Goal: Task Accomplishment & Management: Manage account settings

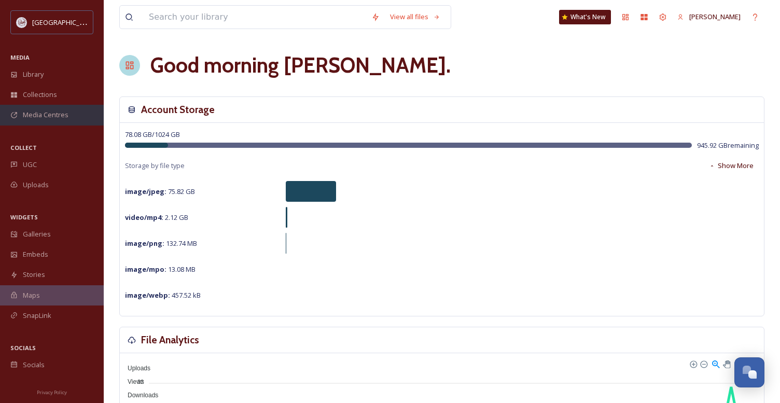
click at [45, 115] on span "Media Centres" at bounding box center [46, 115] width 46 height 10
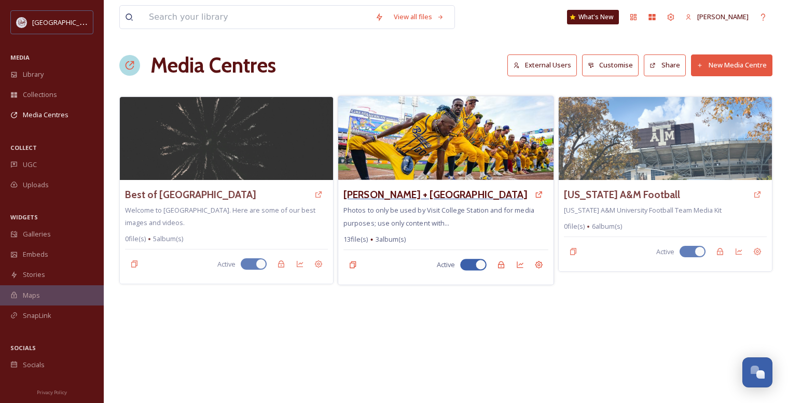
click at [449, 189] on h3 "[PERSON_NAME] + [GEOGRAPHIC_DATA]" at bounding box center [435, 194] width 184 height 15
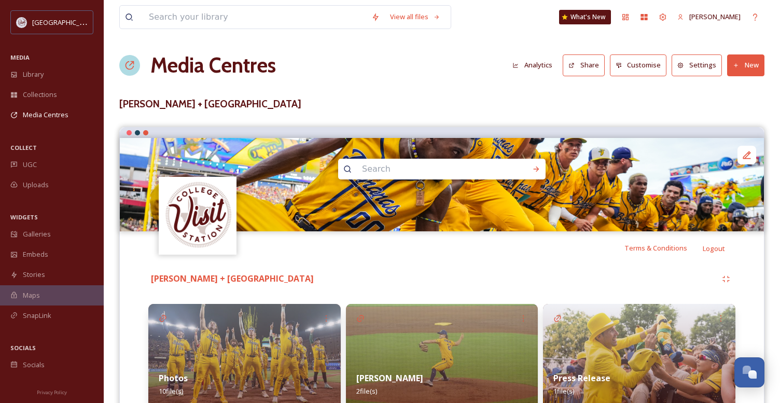
click at [644, 68] on button "Customise" at bounding box center [638, 64] width 57 height 21
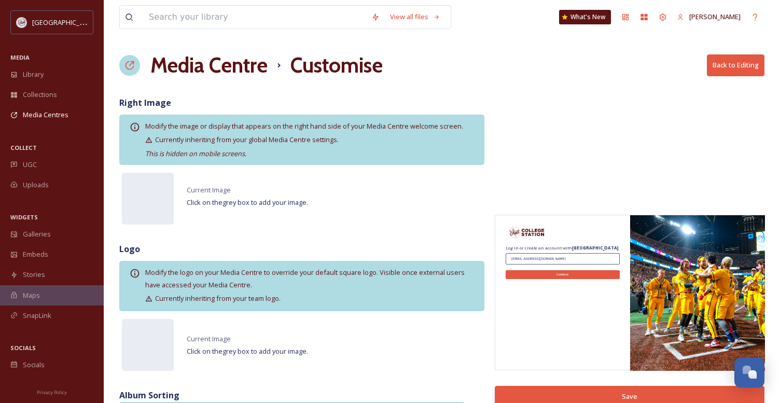
click at [201, 70] on h1 "Media Centre" at bounding box center [208, 65] width 117 height 31
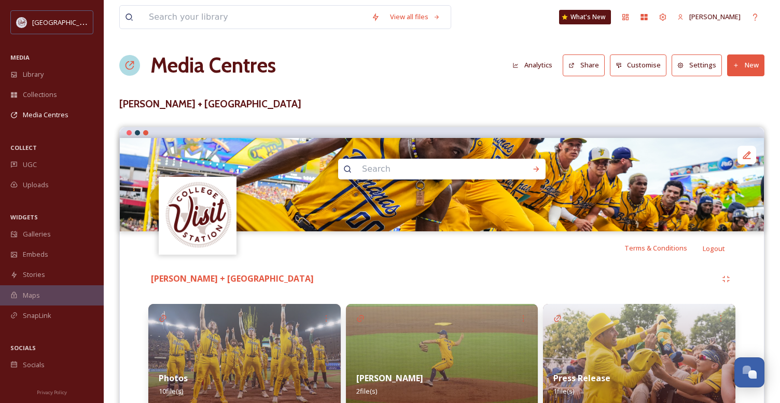
click at [698, 63] on button "Settings" at bounding box center [697, 64] width 50 height 21
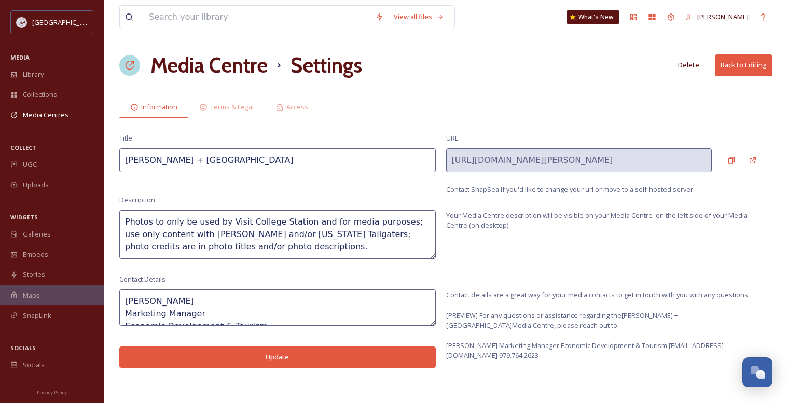
click at [742, 66] on button "Back to Editing" at bounding box center [744, 64] width 58 height 21
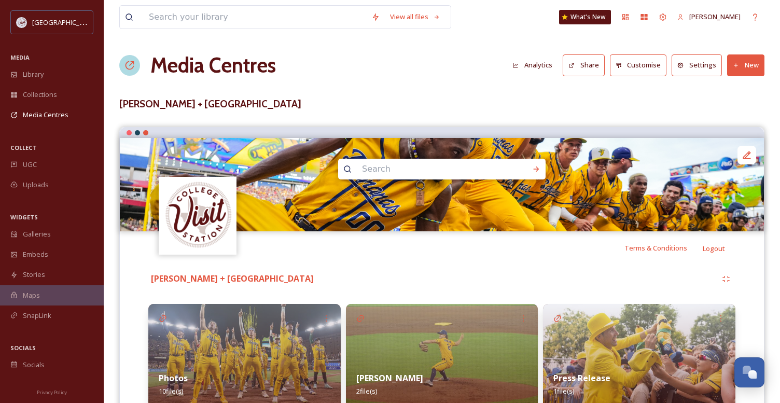
click at [135, 63] on div at bounding box center [129, 65] width 21 height 21
click at [132, 66] on icon at bounding box center [129, 65] width 10 height 10
click at [192, 65] on h1 "Media Centres" at bounding box center [213, 65] width 126 height 31
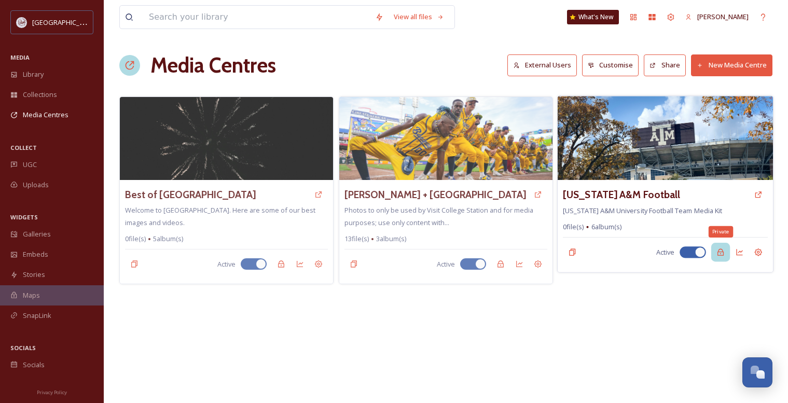
click at [719, 253] on icon at bounding box center [720, 252] width 8 height 8
click at [533, 60] on button "External Users" at bounding box center [542, 64] width 70 height 21
click at [756, 249] on icon at bounding box center [758, 252] width 8 height 8
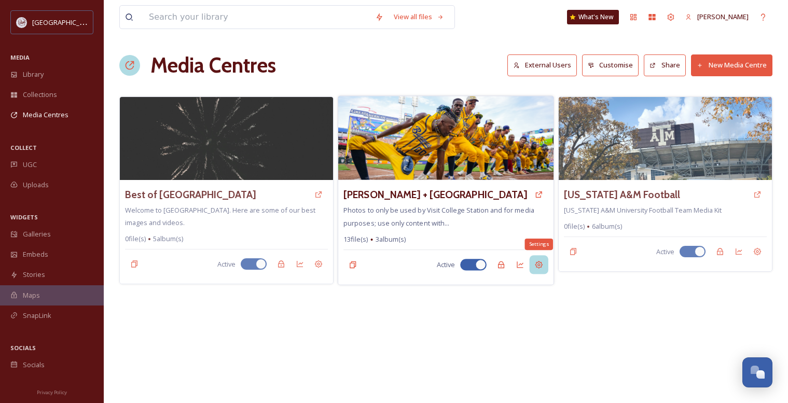
click at [537, 262] on icon at bounding box center [539, 265] width 8 height 8
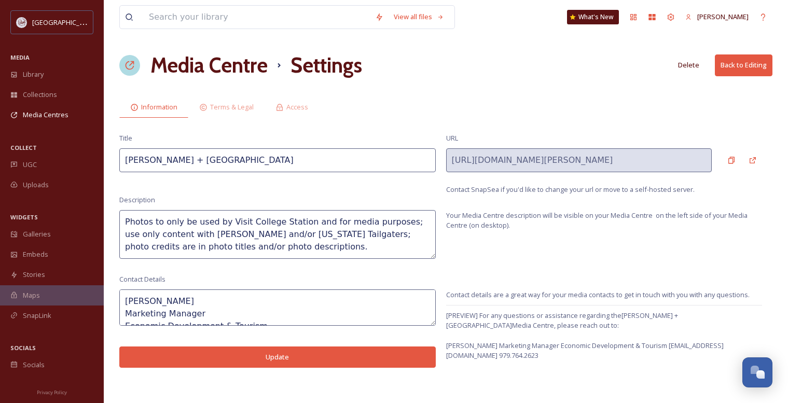
click at [342, 315] on textarea "[PERSON_NAME] Marketing Manager Economic Development & Tourism [EMAIL_ADDRESS][…" at bounding box center [277, 307] width 316 height 36
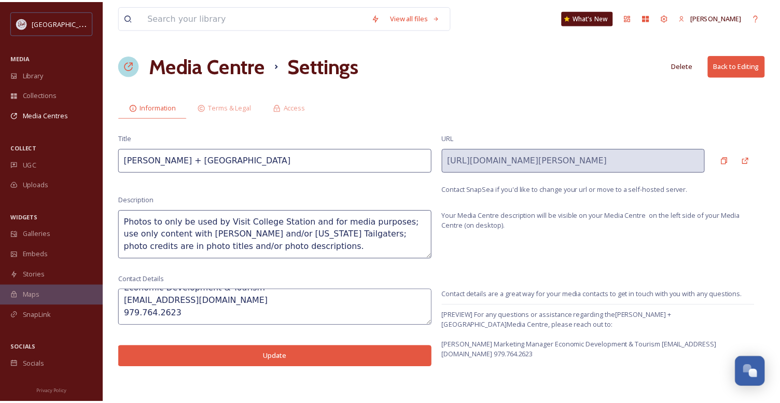
scroll to position [2, 0]
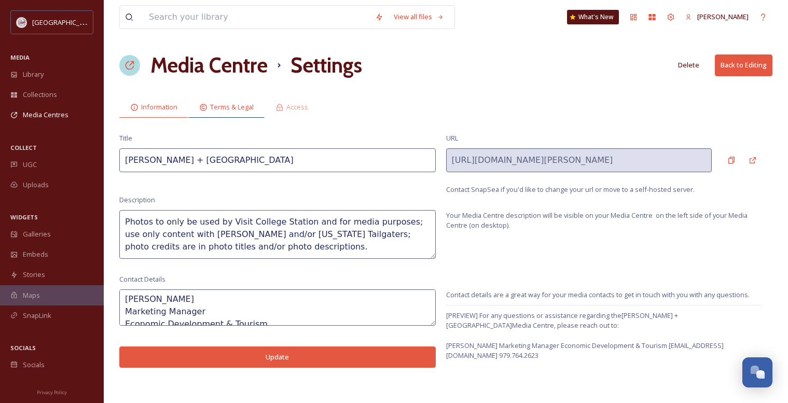
click at [239, 108] on span "Terms & Legal" at bounding box center [232, 107] width 44 height 10
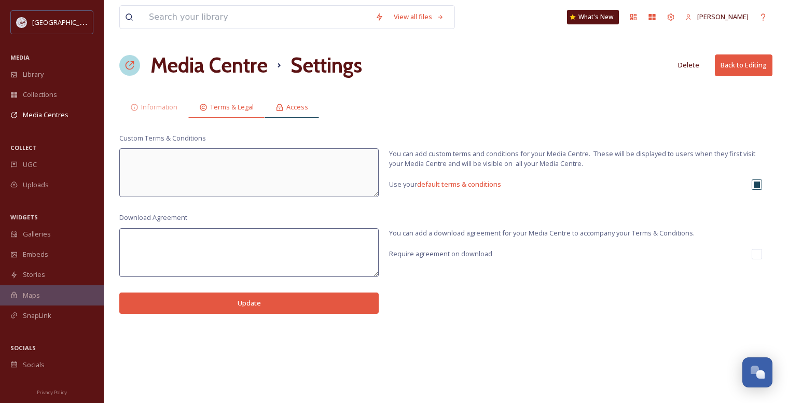
click at [289, 106] on span "Access" at bounding box center [297, 107] width 22 height 10
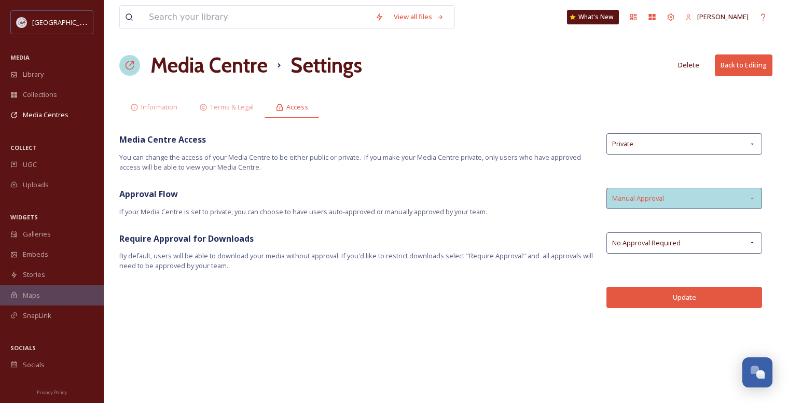
click at [628, 201] on span "Manual Approval" at bounding box center [638, 198] width 52 height 10
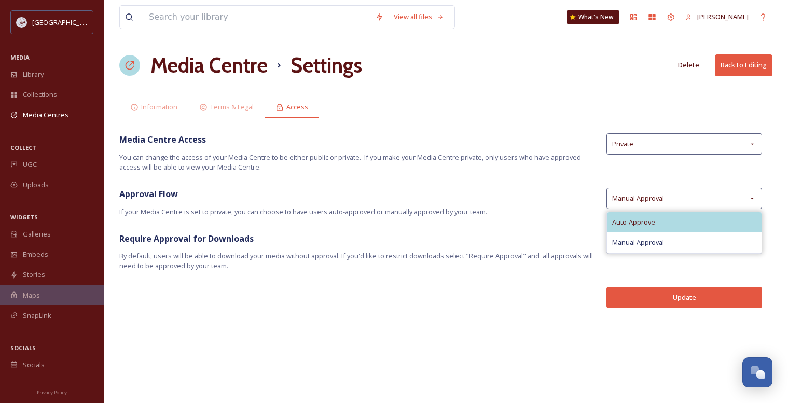
click at [628, 221] on span "Auto-Approve" at bounding box center [633, 222] width 43 height 10
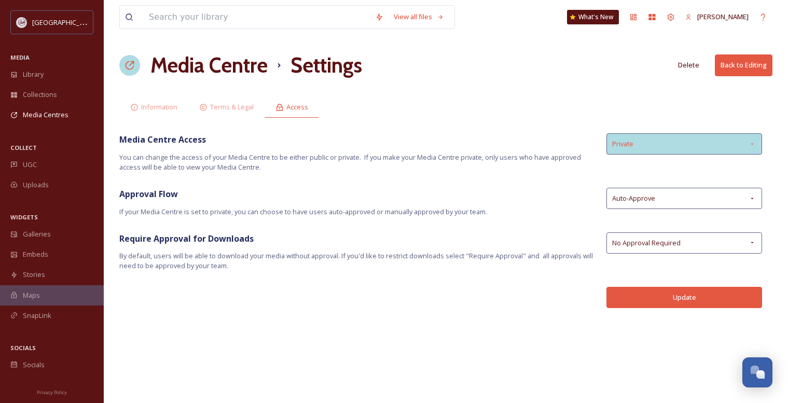
click at [612, 150] on div "Private" at bounding box center [684, 143] width 156 height 21
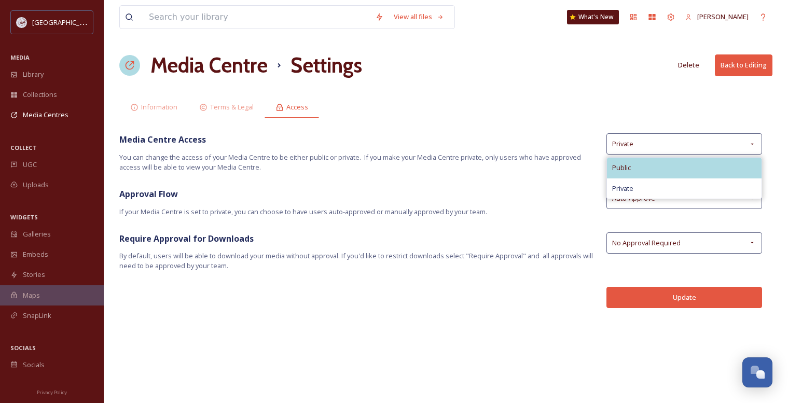
click at [612, 165] on div "Public" at bounding box center [684, 168] width 155 height 20
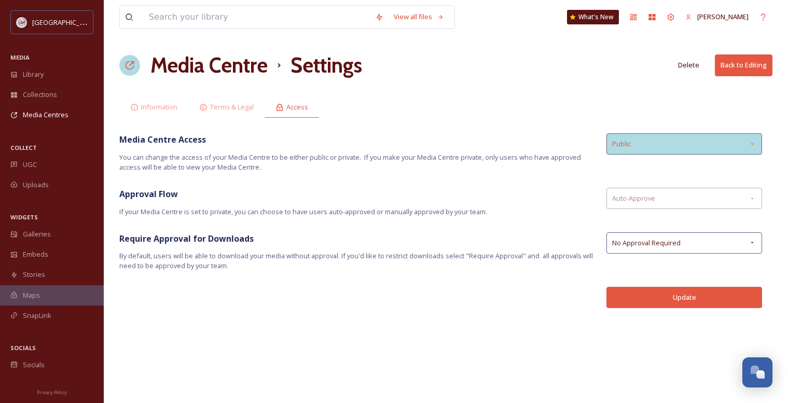
click at [631, 147] on div "Public" at bounding box center [684, 143] width 156 height 21
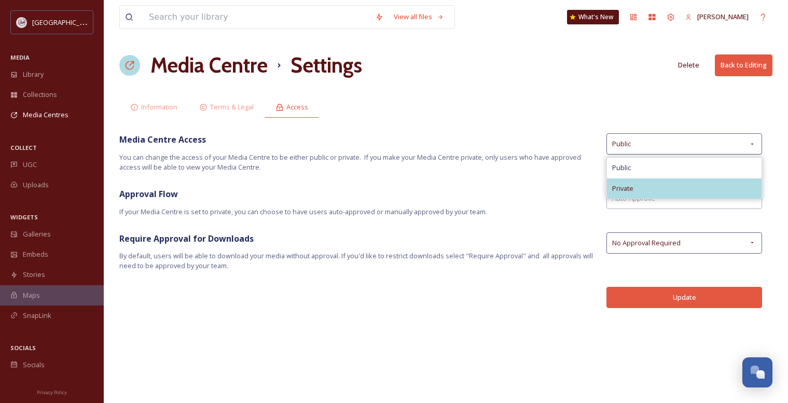
click at [618, 188] on span "Private" at bounding box center [622, 189] width 21 height 10
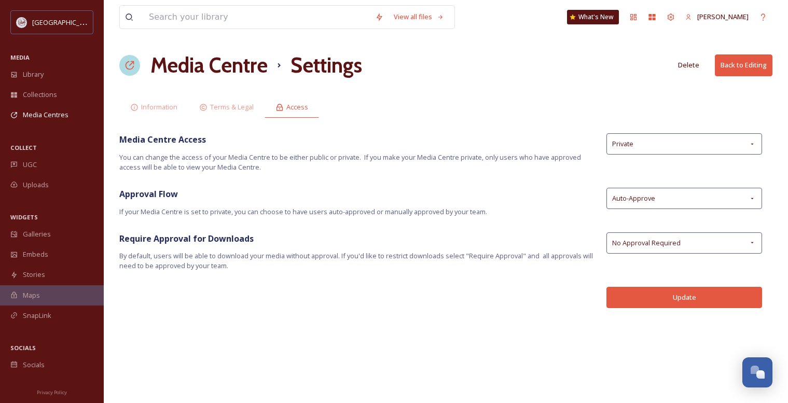
click at [674, 301] on button "Update" at bounding box center [684, 297] width 156 height 21
click at [177, 74] on h1 "Media Centre" at bounding box center [208, 65] width 117 height 31
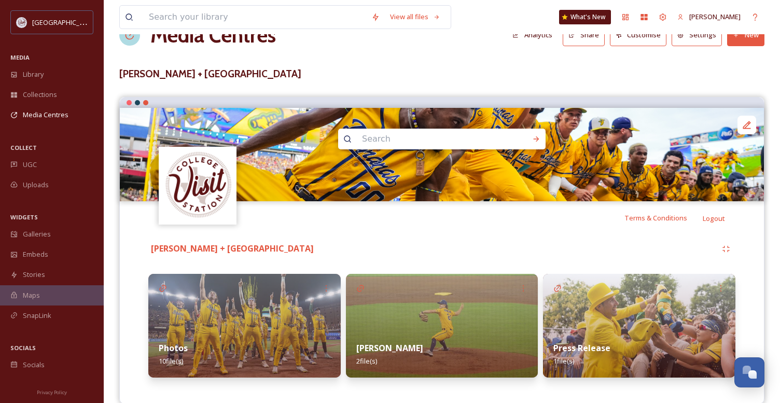
scroll to position [47, 0]
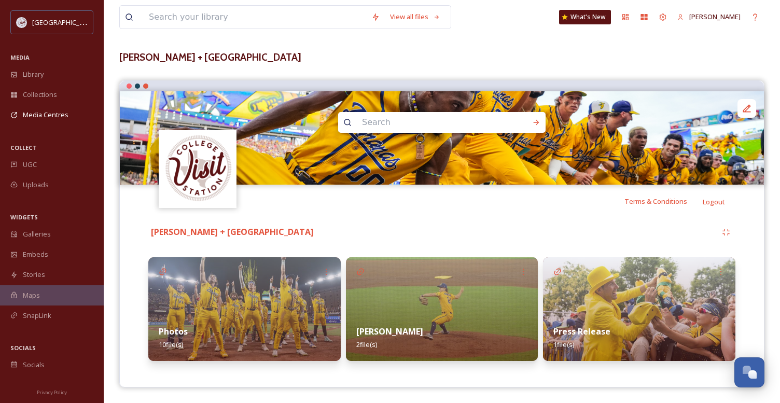
click at [619, 296] on img at bounding box center [639, 309] width 192 height 104
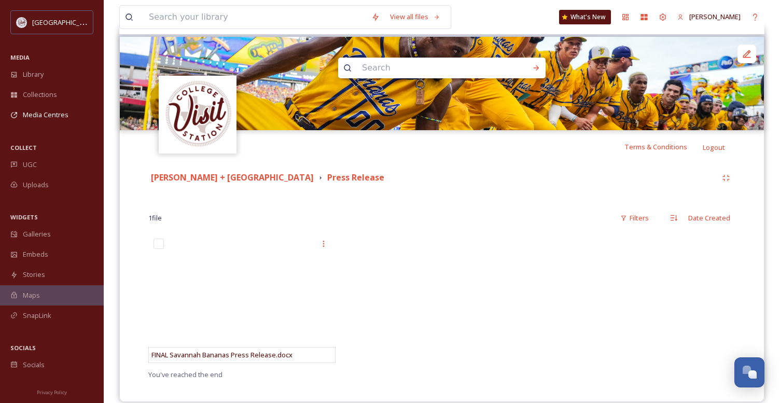
scroll to position [116, 0]
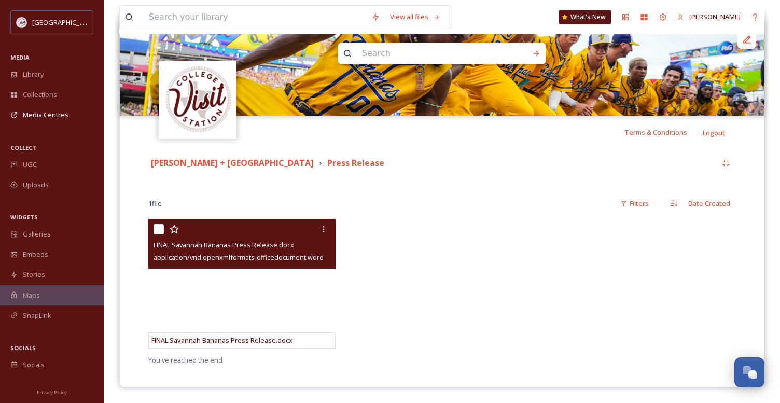
click at [160, 226] on input "checkbox" at bounding box center [159, 229] width 10 height 10
checkbox input "true"
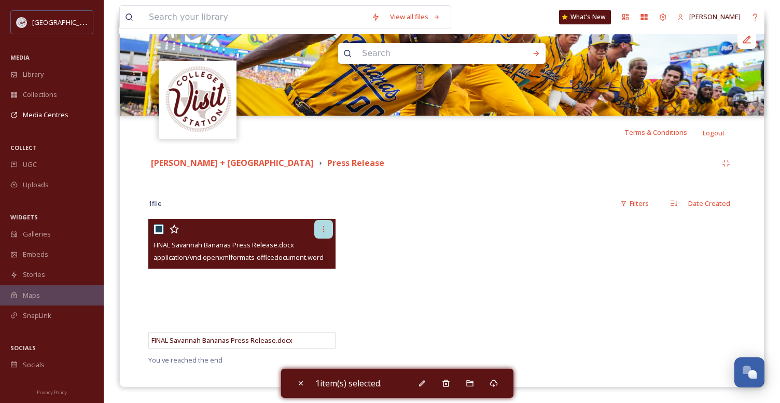
click at [323, 229] on icon at bounding box center [324, 229] width 8 height 8
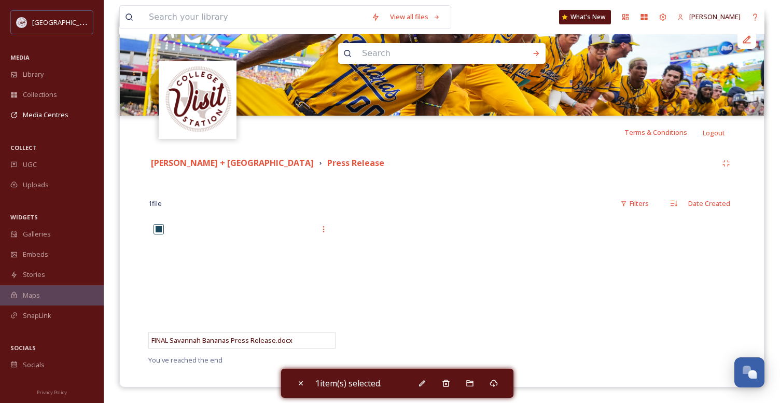
click at [382, 272] on div at bounding box center [442, 286] width 192 height 135
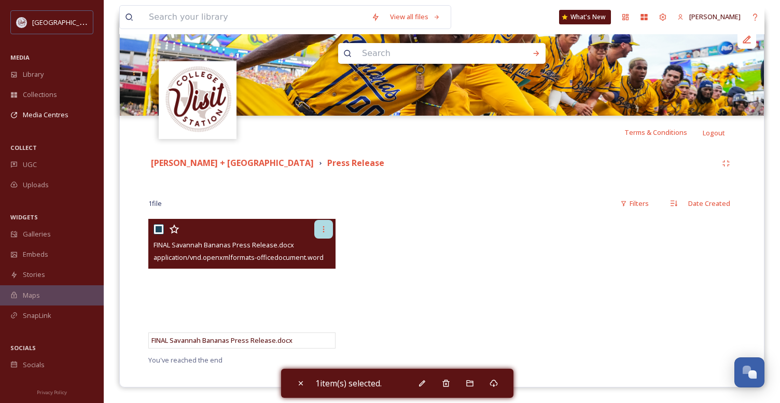
click at [320, 227] on icon at bounding box center [324, 229] width 8 height 8
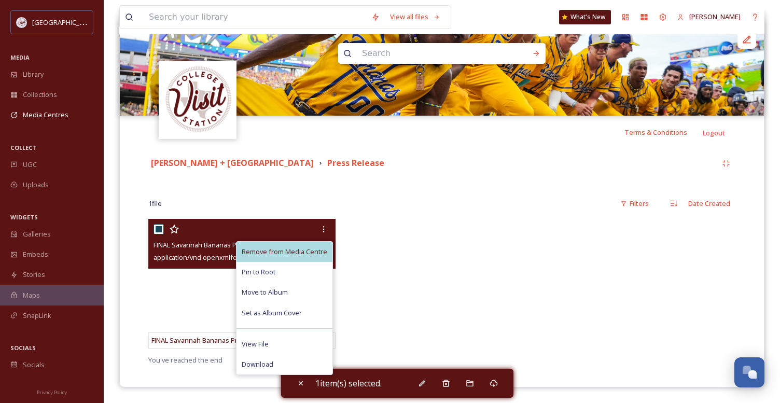
click at [279, 251] on span "Remove from Media Centre" at bounding box center [285, 252] width 86 height 10
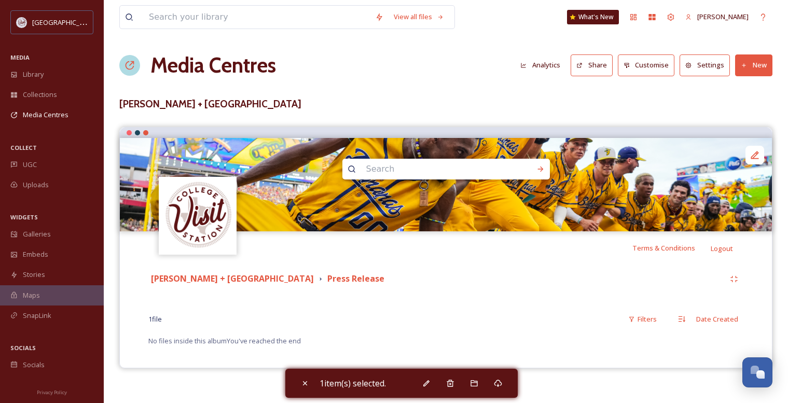
click at [509, 292] on div "[PERSON_NAME] + Visit College Station Press Release 1 file Filters Date Created…" at bounding box center [446, 309] width 636 height 88
click at [752, 68] on button "New" at bounding box center [753, 64] width 37 height 21
click at [746, 91] on span "Add Files" at bounding box center [747, 90] width 28 height 10
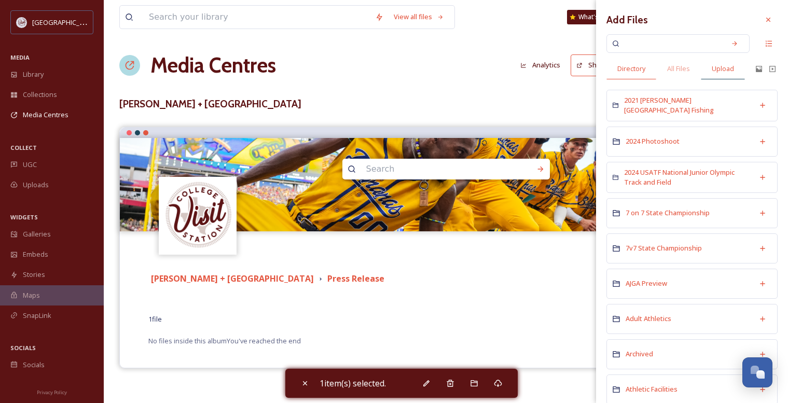
click at [720, 65] on span "Upload" at bounding box center [723, 69] width 22 height 10
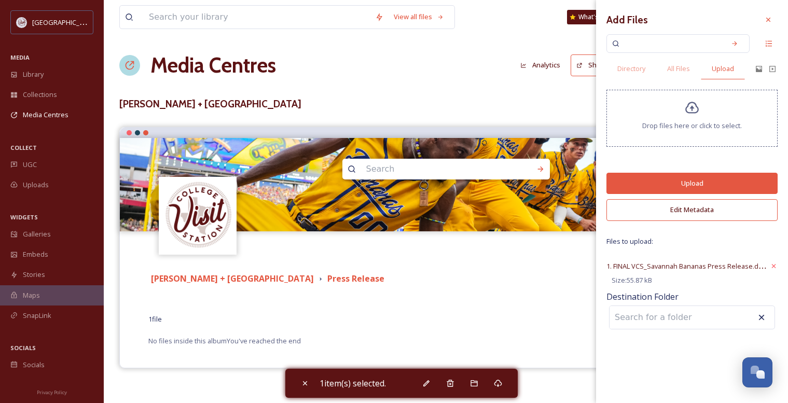
click at [695, 184] on button "Upload" at bounding box center [691, 183] width 171 height 21
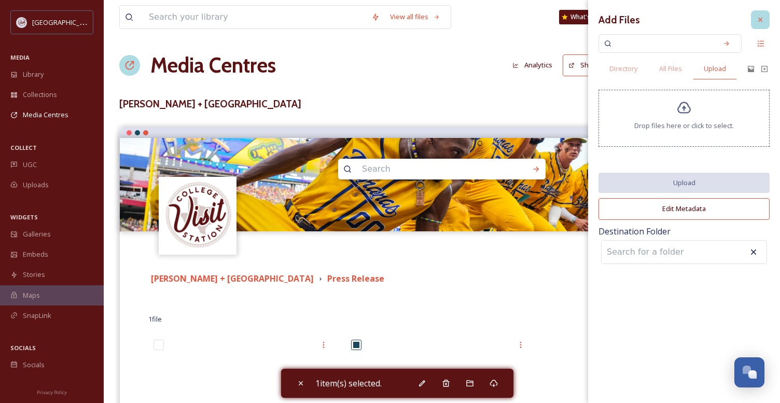
click at [762, 20] on icon at bounding box center [760, 20] width 8 height 8
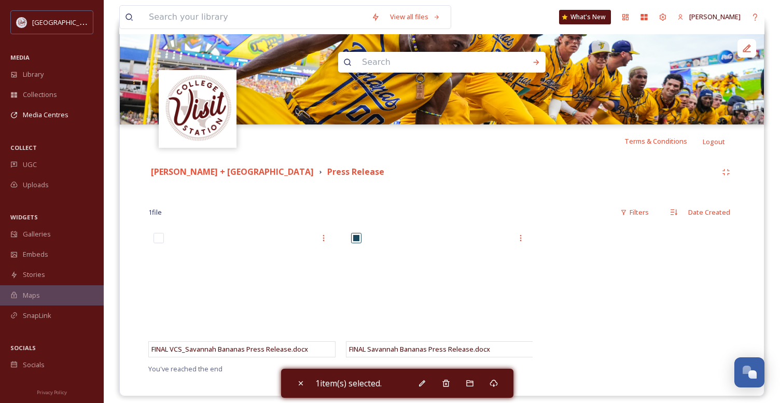
scroll to position [116, 0]
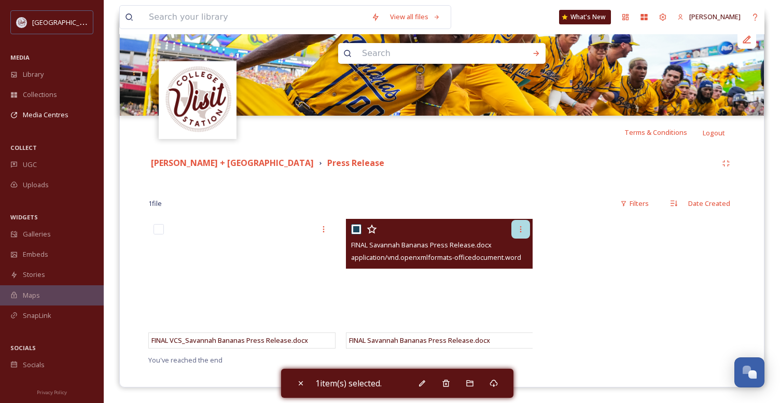
click at [521, 230] on icon at bounding box center [521, 229] width 2 height 6
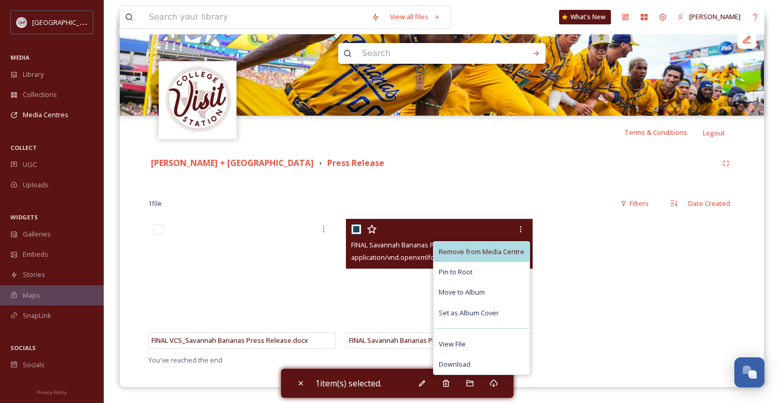
click at [473, 252] on span "Remove from Media Centre" at bounding box center [482, 252] width 86 height 10
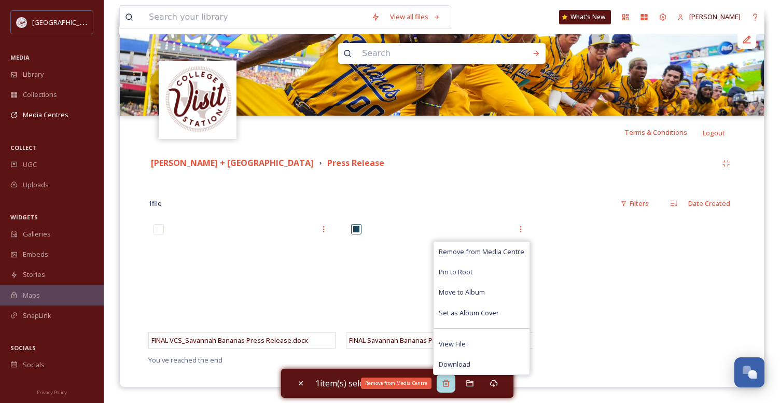
click at [448, 382] on icon at bounding box center [445, 383] width 7 height 7
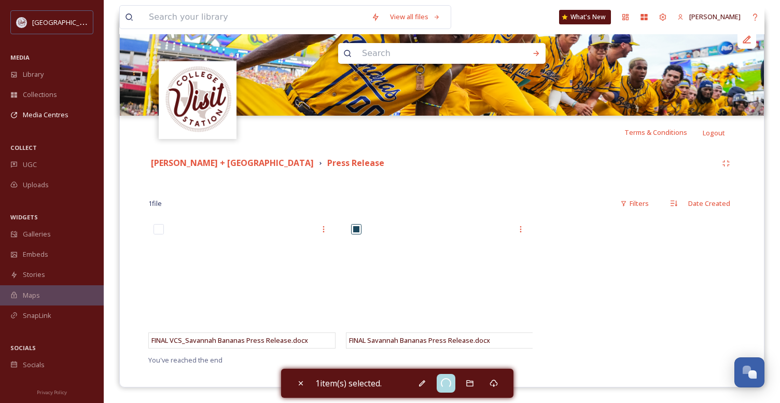
click at [608, 267] on div at bounding box center [639, 286] width 192 height 135
click at [302, 386] on icon at bounding box center [301, 383] width 8 height 8
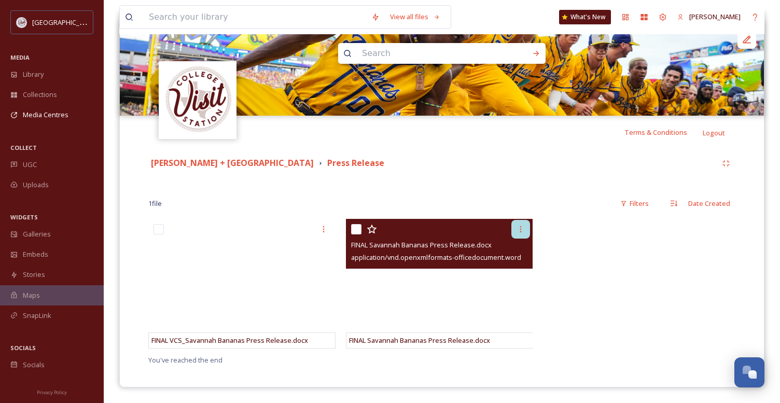
click at [519, 226] on icon at bounding box center [521, 229] width 8 height 8
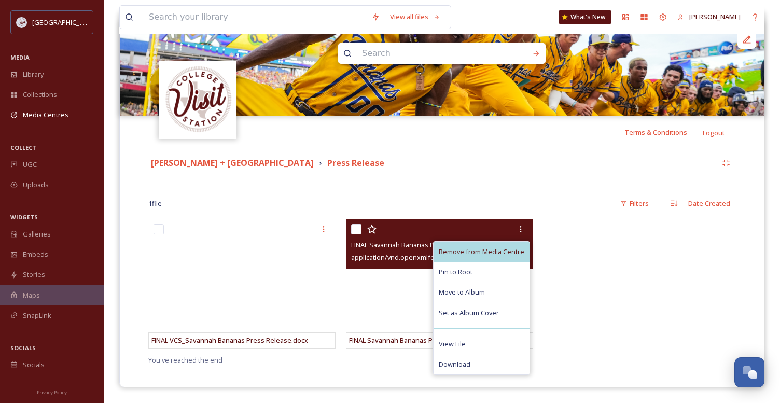
click at [502, 249] on span "Remove from Media Centre" at bounding box center [482, 252] width 86 height 10
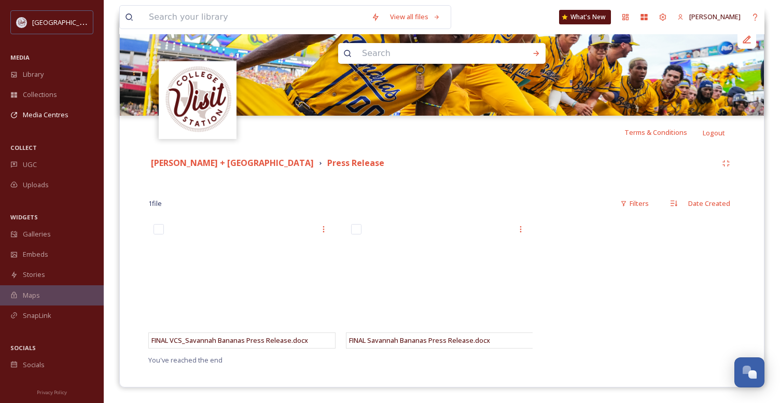
click at [577, 263] on div at bounding box center [639, 286] width 192 height 135
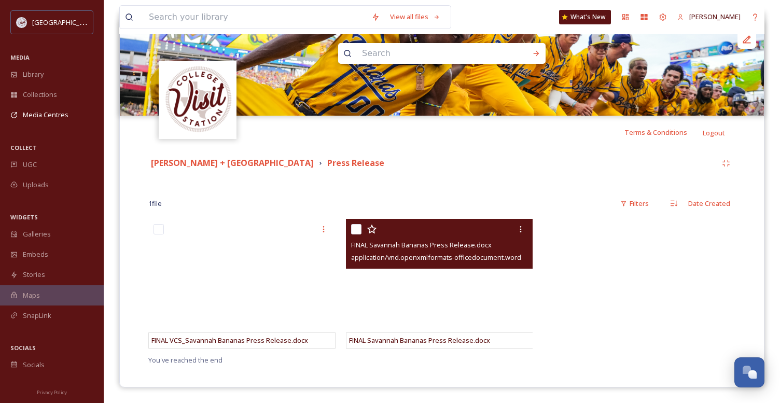
click at [356, 227] on input "checkbox" at bounding box center [356, 229] width 10 height 10
checkbox input "true"
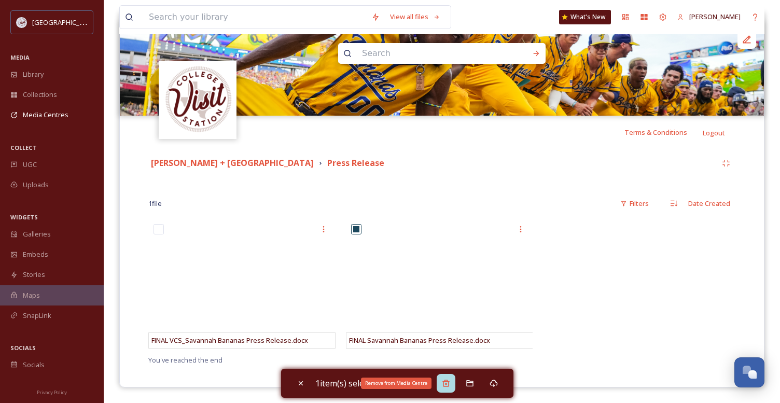
click at [447, 377] on div "Remove from Media Centre" at bounding box center [446, 383] width 19 height 19
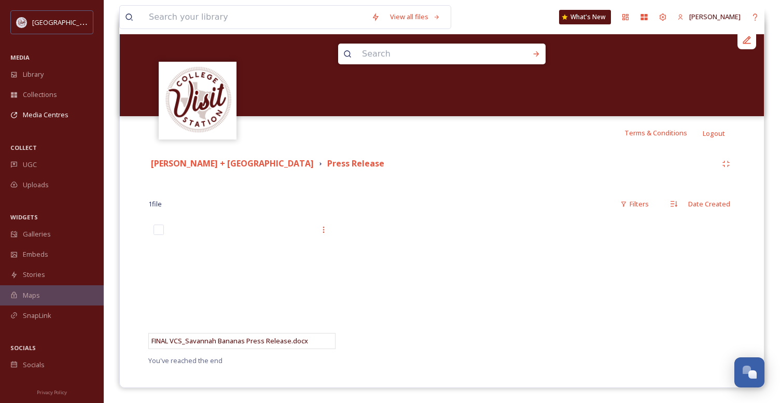
scroll to position [116, 0]
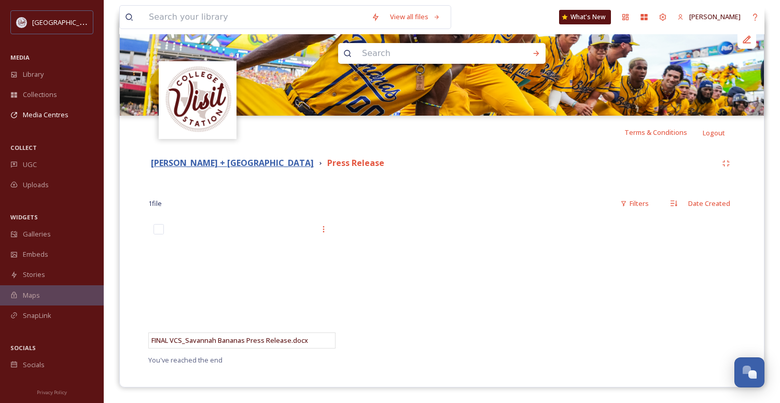
click at [232, 164] on strong "[PERSON_NAME] + [GEOGRAPHIC_DATA]" at bounding box center [232, 162] width 163 height 11
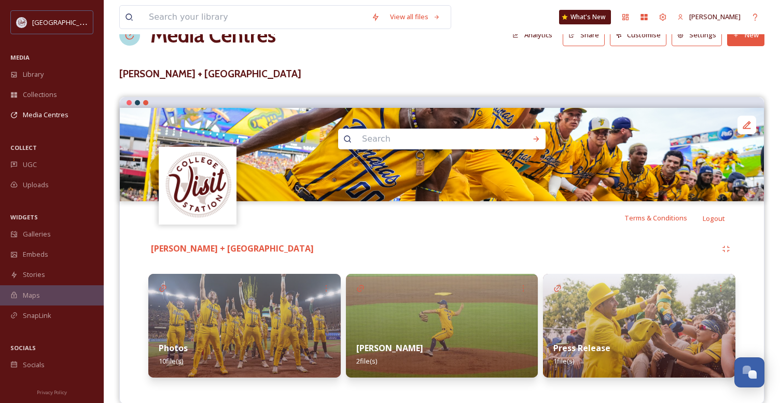
scroll to position [47, 0]
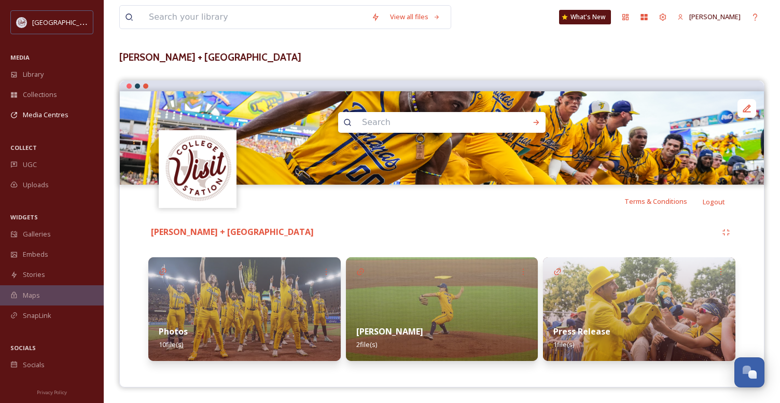
click at [222, 282] on img at bounding box center [244, 309] width 192 height 104
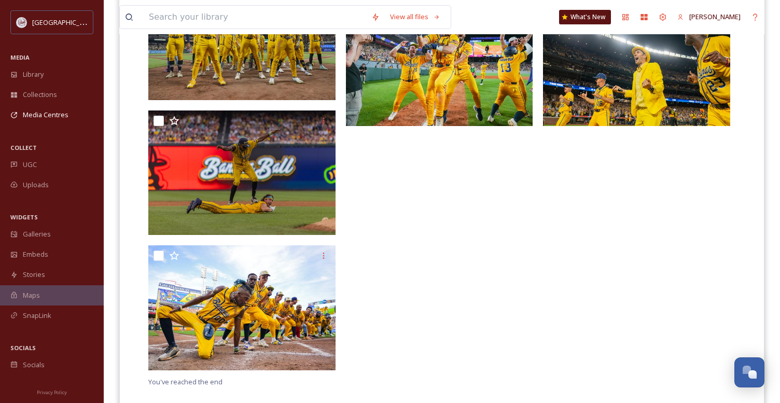
scroll to position [626, 0]
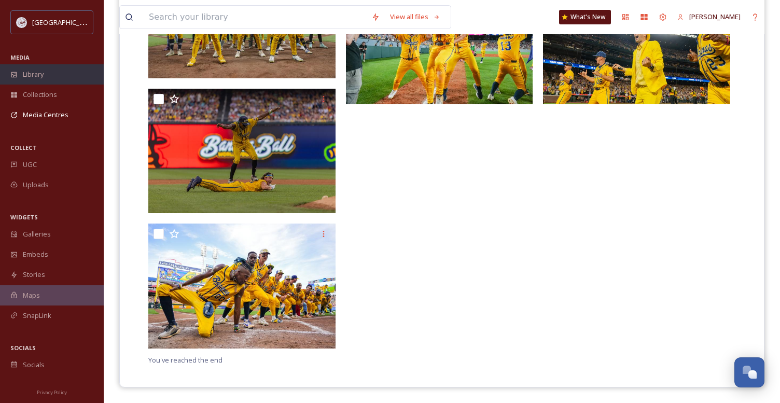
click at [29, 74] on span "Library" at bounding box center [33, 75] width 21 height 10
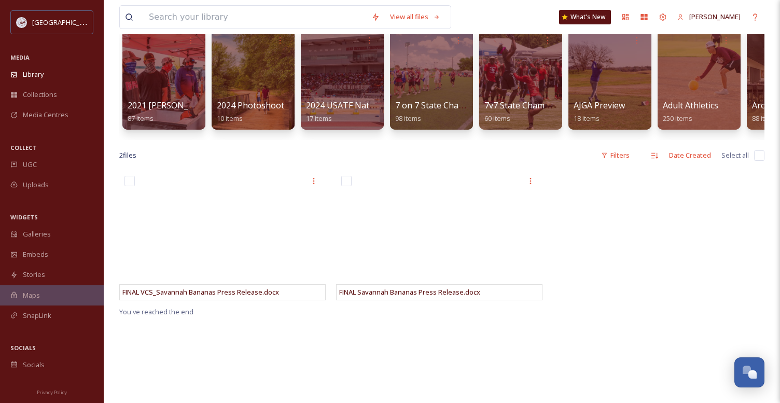
scroll to position [104, 0]
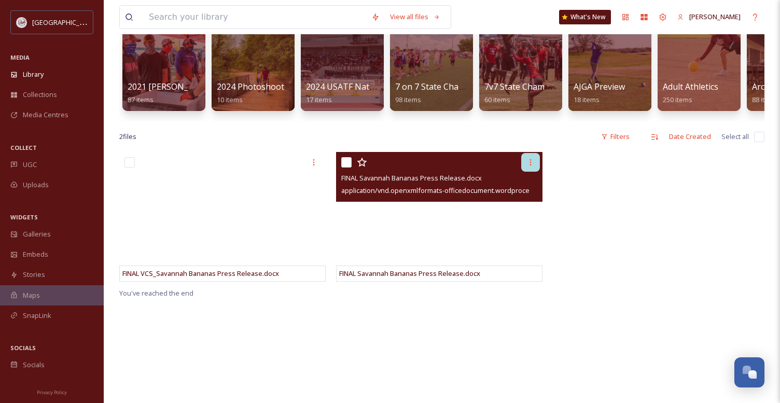
click at [529, 167] on icon at bounding box center [531, 162] width 8 height 8
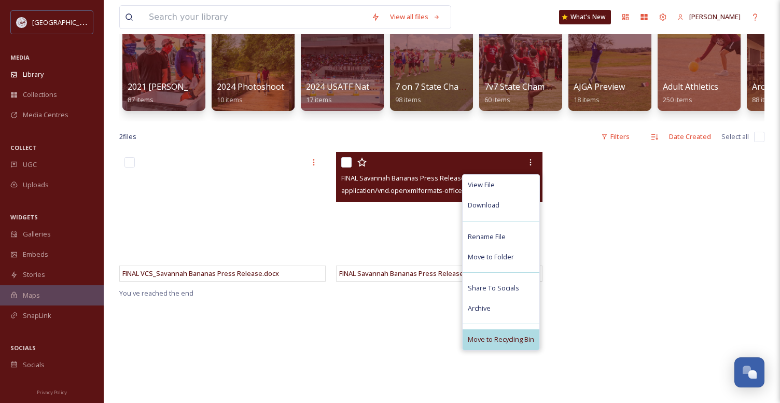
click at [504, 344] on span "Move to Recycling Bin" at bounding box center [501, 340] width 66 height 10
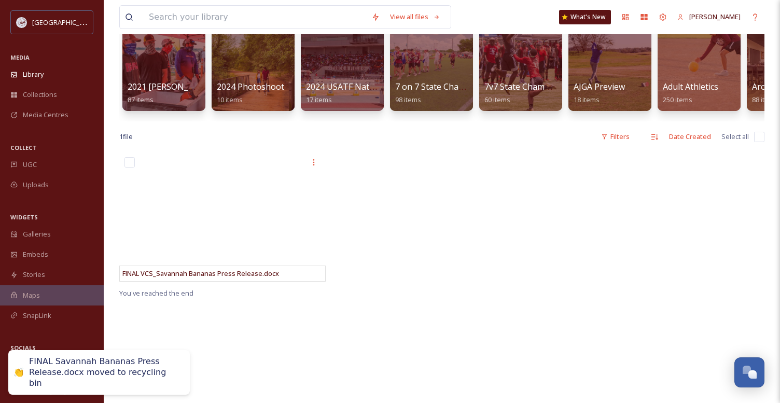
click at [621, 287] on div at bounding box center [659, 219] width 212 height 135
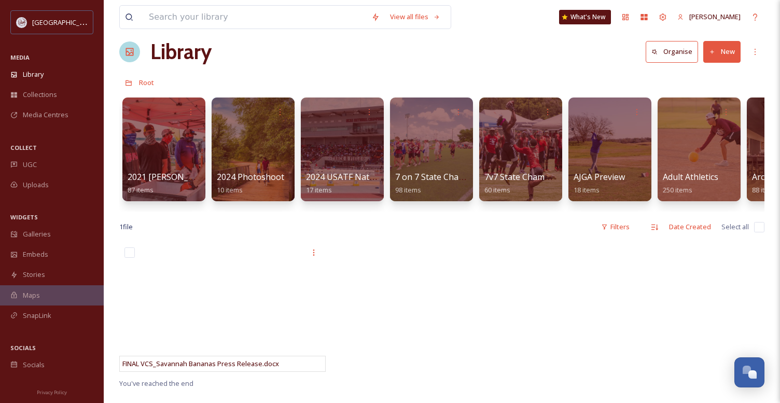
scroll to position [0, 0]
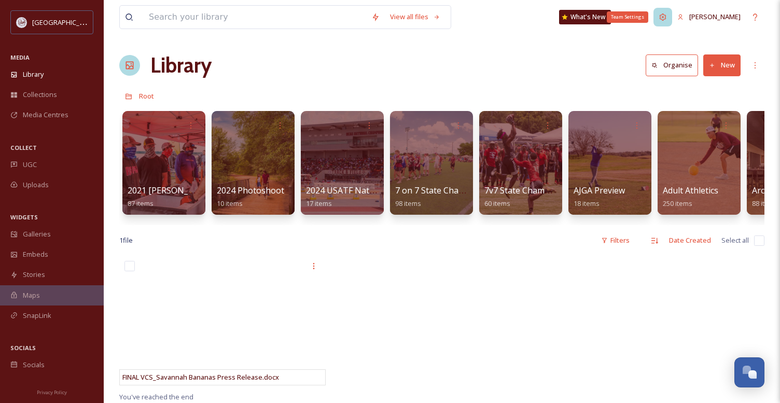
click at [667, 17] on icon at bounding box center [663, 16] width 7 height 7
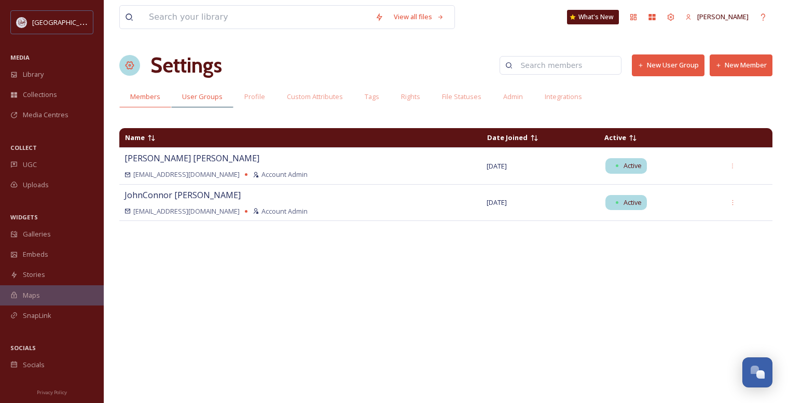
click at [197, 93] on span "User Groups" at bounding box center [202, 97] width 40 height 10
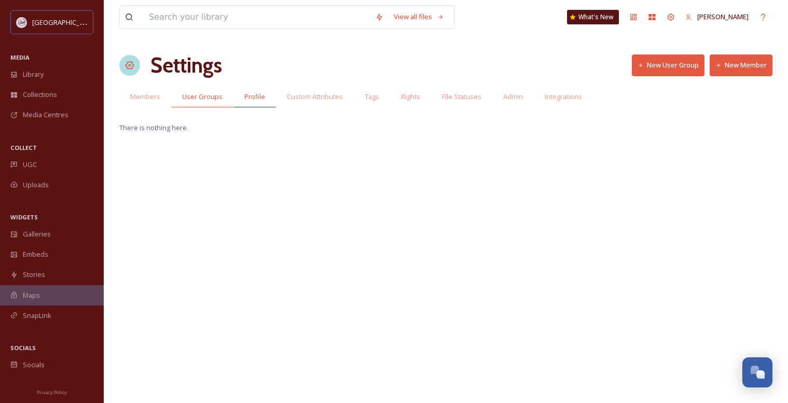
click at [252, 99] on span "Profile" at bounding box center [254, 97] width 21 height 10
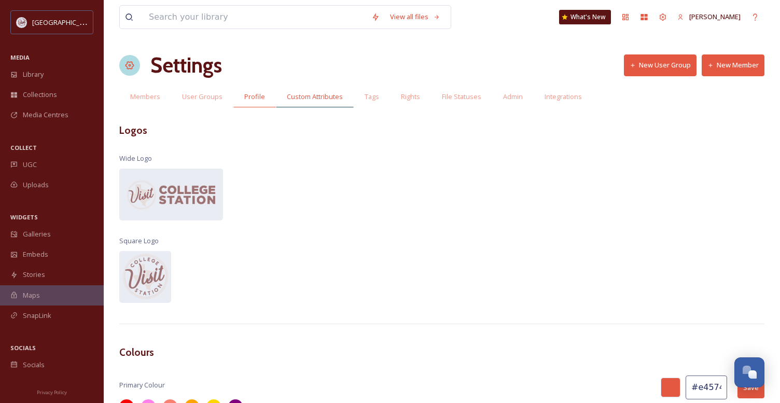
click at [317, 93] on span "Custom Attributes" at bounding box center [315, 97] width 56 height 10
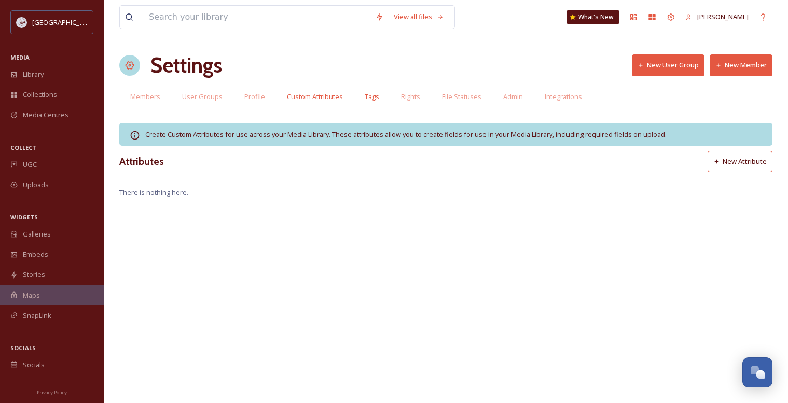
click at [370, 95] on span "Tags" at bounding box center [372, 97] width 15 height 10
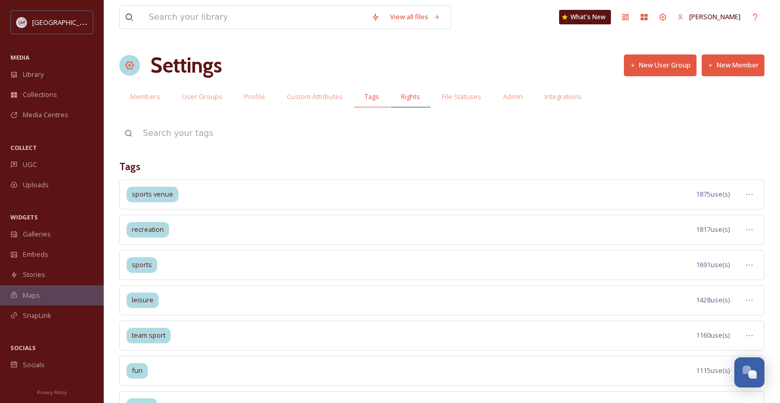
click at [405, 96] on span "Rights" at bounding box center [410, 97] width 19 height 10
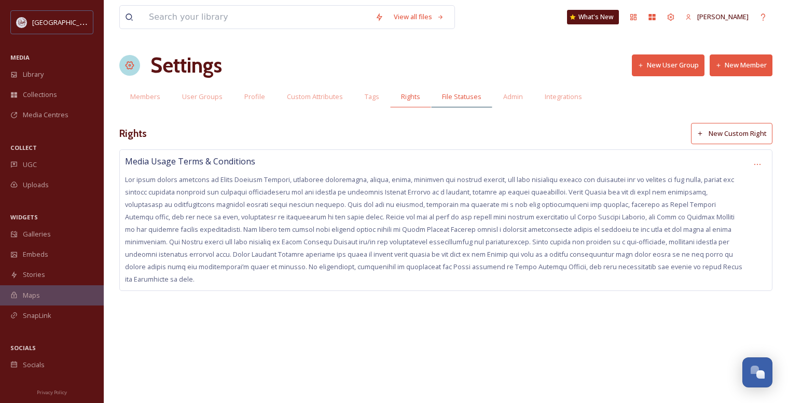
click at [462, 97] on span "File Statuses" at bounding box center [461, 97] width 39 height 10
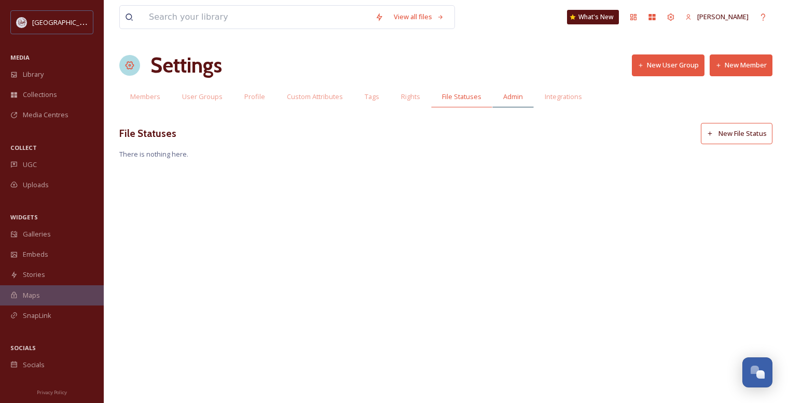
click at [508, 98] on span "Admin" at bounding box center [513, 97] width 20 height 10
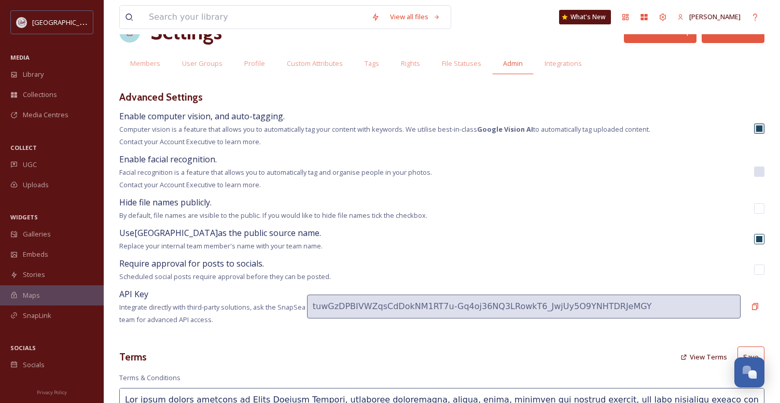
scroll to position [52, 0]
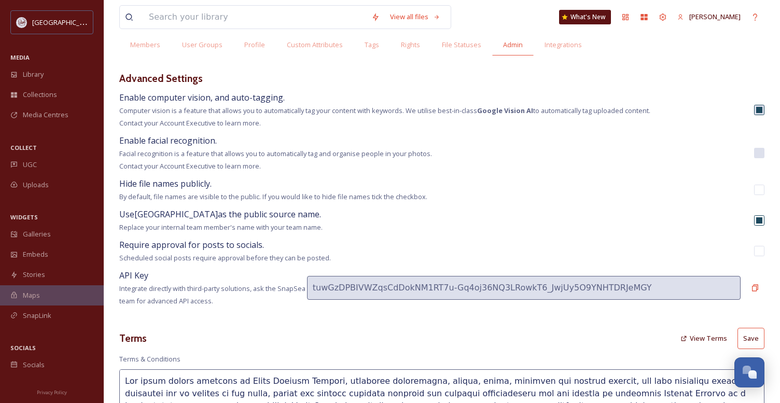
click at [758, 219] on input "checkbox" at bounding box center [759, 220] width 10 height 10
click at [760, 219] on input "checkbox" at bounding box center [759, 220] width 10 height 10
checkbox input "true"
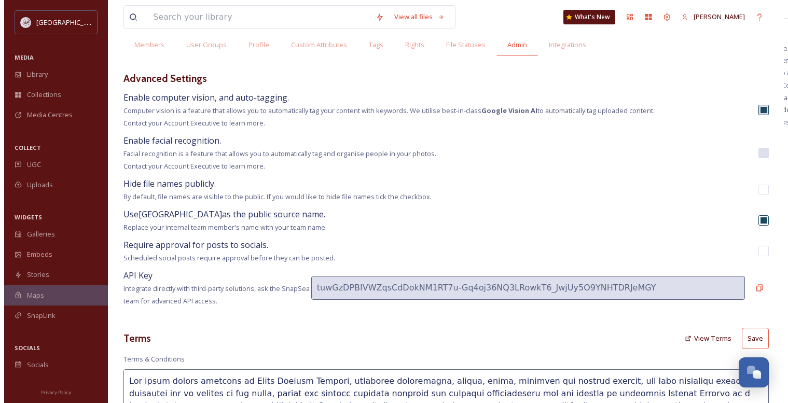
scroll to position [0, 0]
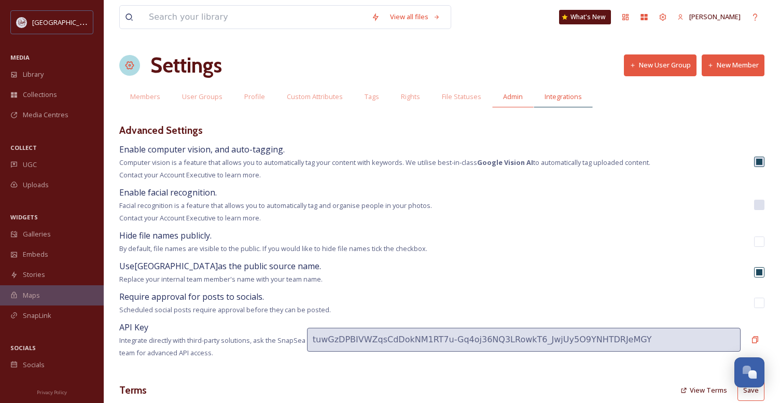
click at [556, 99] on span "Integrations" at bounding box center [563, 97] width 37 height 10
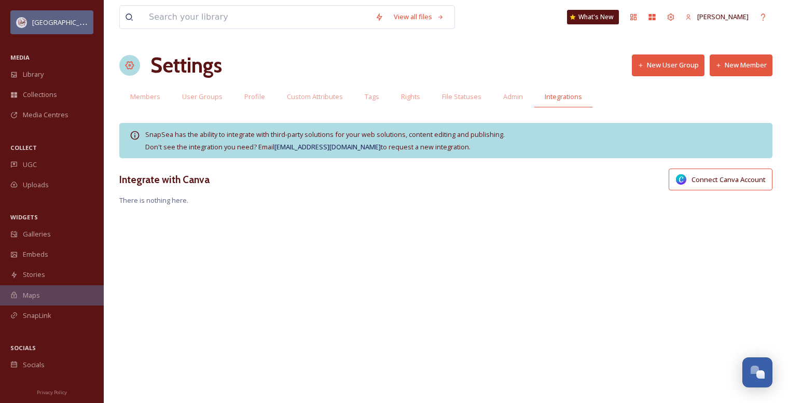
click at [45, 23] on span "[GEOGRAPHIC_DATA]" at bounding box center [65, 22] width 66 height 10
click at [656, 15] on icon at bounding box center [652, 17] width 7 height 6
